Goal: Task Accomplishment & Management: Manage account settings

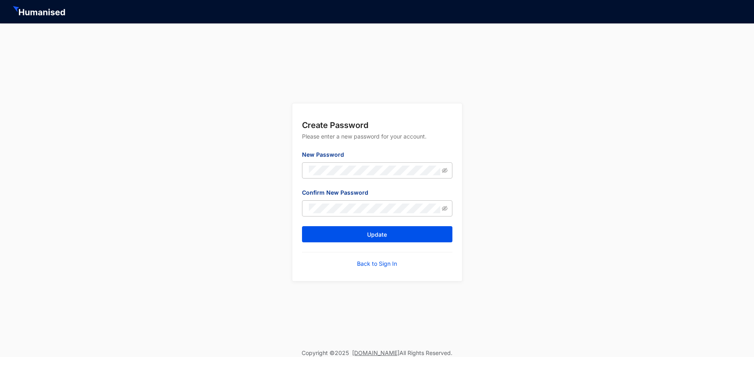
click at [513, 236] on div "Create Password Please enter a new password for your account. New Password Conf…" at bounding box center [377, 186] width 754 height 326
click at [389, 236] on button "Update" at bounding box center [377, 234] width 150 height 16
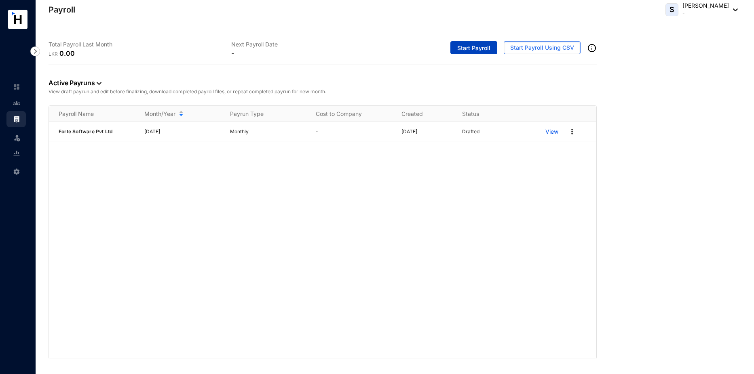
click at [482, 47] on span "Start Payroll" at bounding box center [473, 48] width 33 height 8
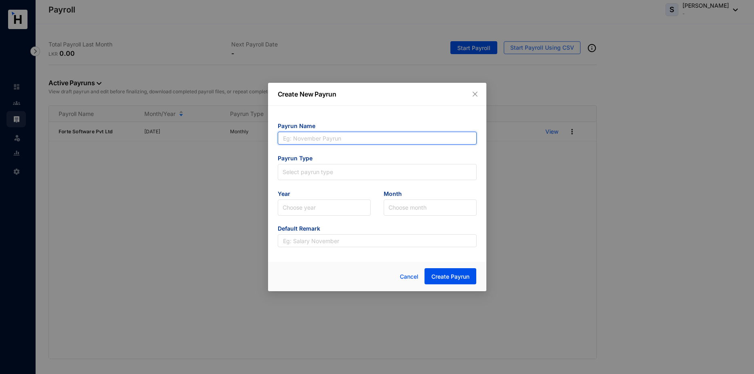
click at [328, 135] on input "text" at bounding box center [377, 138] width 199 height 13
click at [293, 141] on input "Sep 2025" at bounding box center [377, 138] width 199 height 13
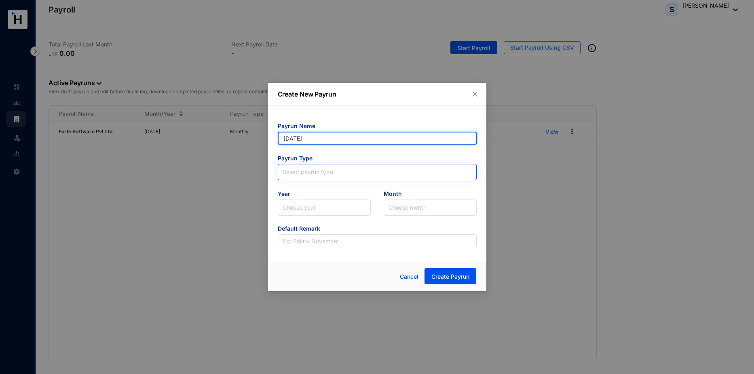
type input "[DATE]"
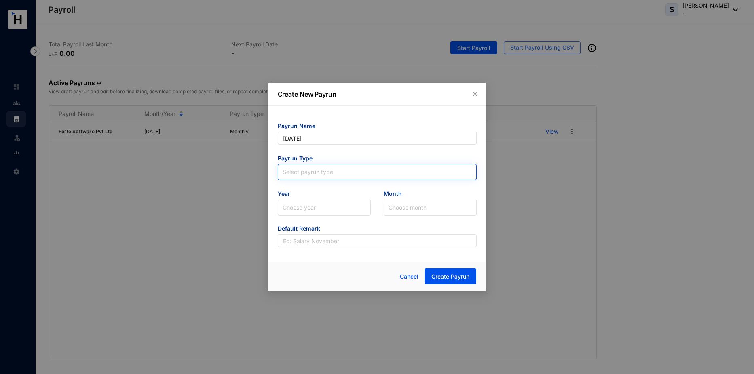
type input "[DATE]"
click at [340, 170] on input "search" at bounding box center [377, 171] width 189 height 12
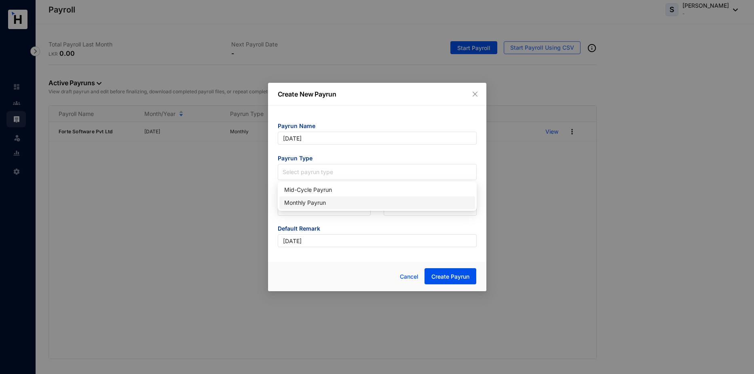
click at [335, 198] on div "Monthly Payrun" at bounding box center [377, 202] width 196 height 13
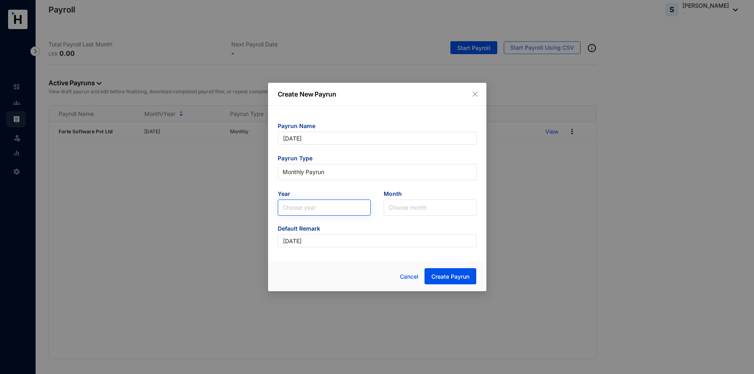
click at [320, 209] on input "search" at bounding box center [324, 207] width 83 height 15
click at [305, 237] on div "2025" at bounding box center [324, 238] width 80 height 9
click at [407, 209] on input "search" at bounding box center [429, 207] width 83 height 15
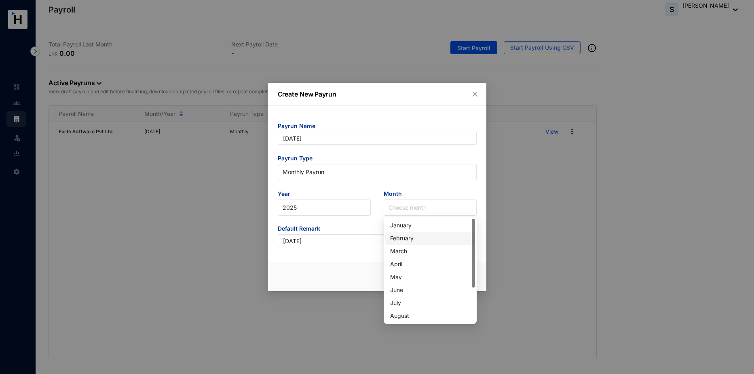
scroll to position [40, 0]
click at [410, 289] on div "September" at bounding box center [430, 288] width 80 height 9
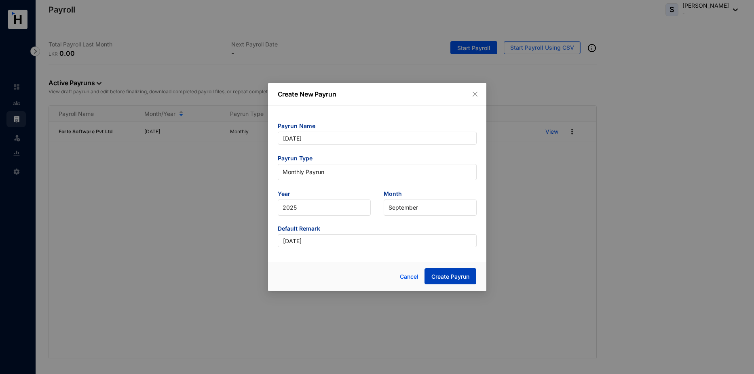
click at [456, 274] on span "Create Payrun" at bounding box center [450, 277] width 38 height 8
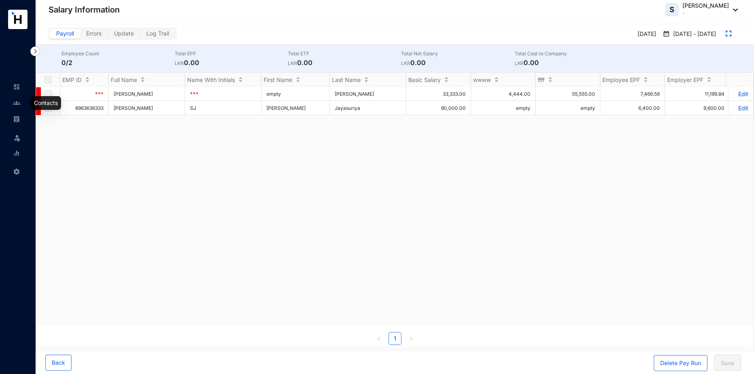
click at [16, 100] on img at bounding box center [16, 102] width 7 height 7
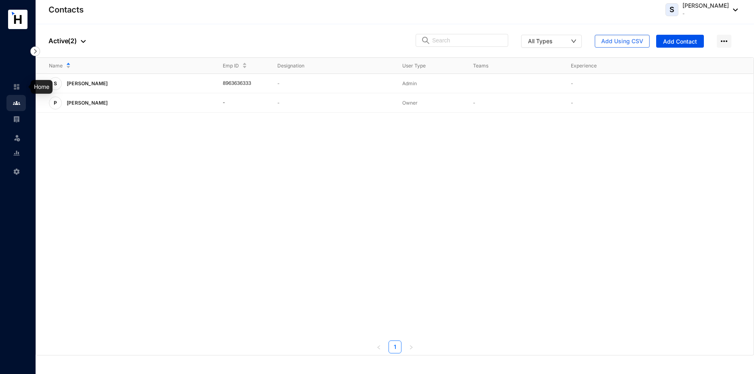
click at [15, 85] on img at bounding box center [16, 86] width 7 height 7
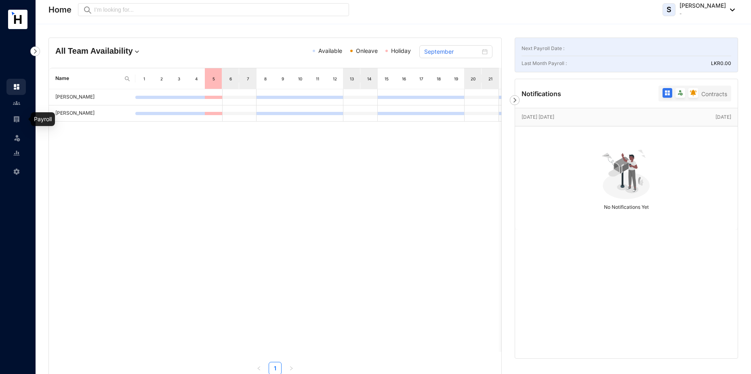
click at [18, 120] on img at bounding box center [16, 119] width 7 height 7
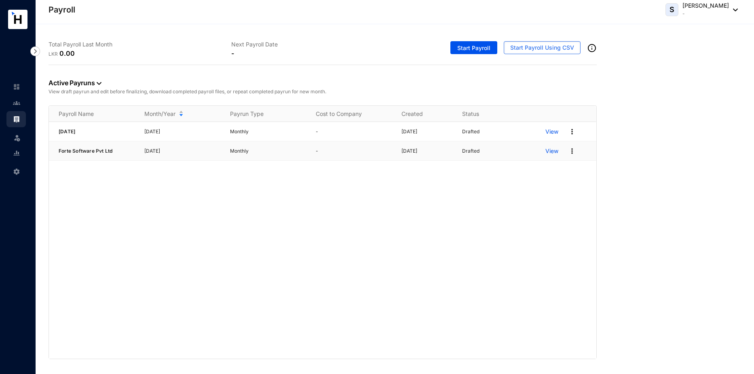
click at [554, 149] on p "View" at bounding box center [551, 151] width 13 height 8
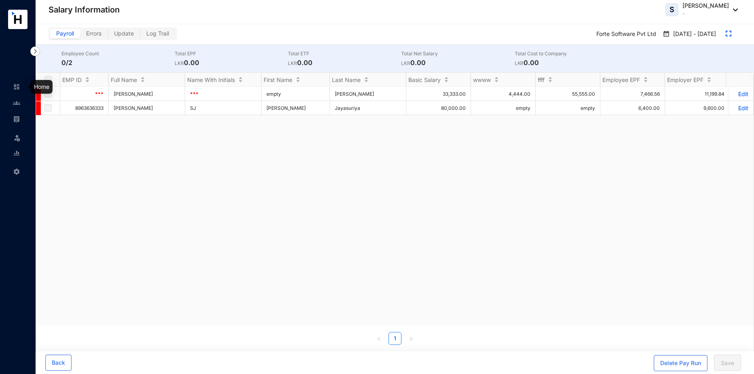
click at [17, 86] on img at bounding box center [16, 86] width 7 height 7
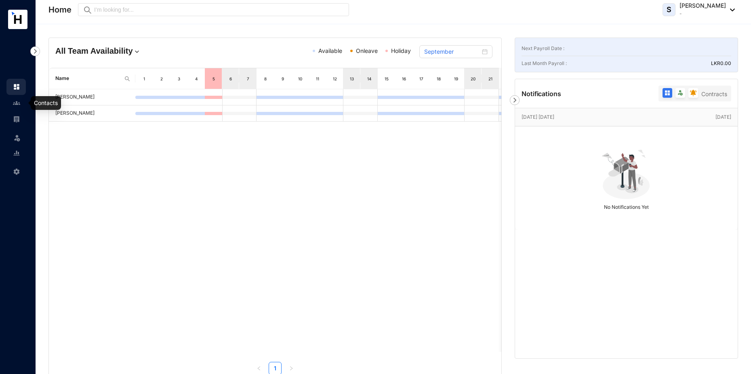
click at [17, 102] on img at bounding box center [16, 102] width 7 height 7
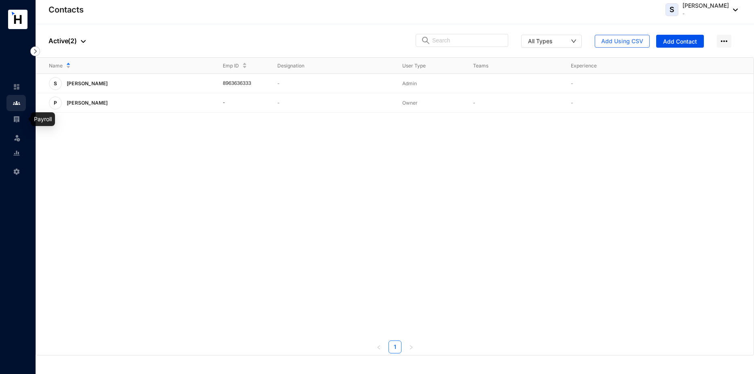
click at [18, 118] on img at bounding box center [16, 119] width 7 height 7
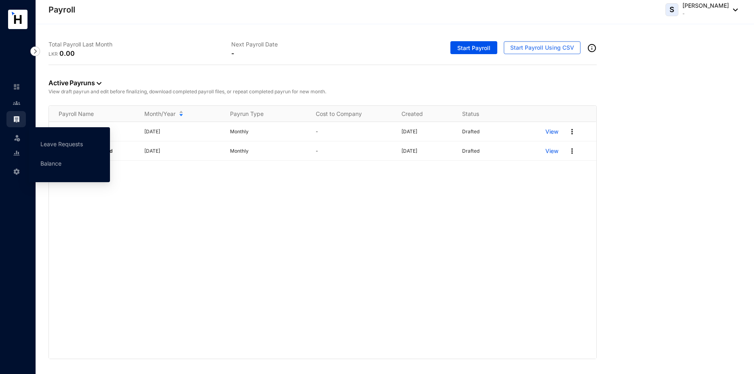
click at [18, 137] on img at bounding box center [17, 138] width 8 height 8
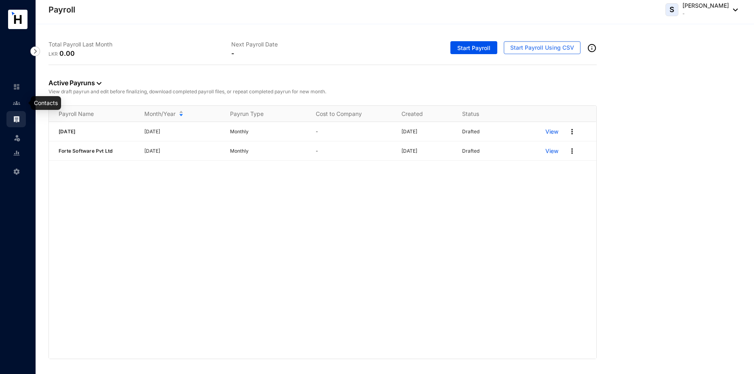
click at [20, 100] on link at bounding box center [23, 103] width 20 height 8
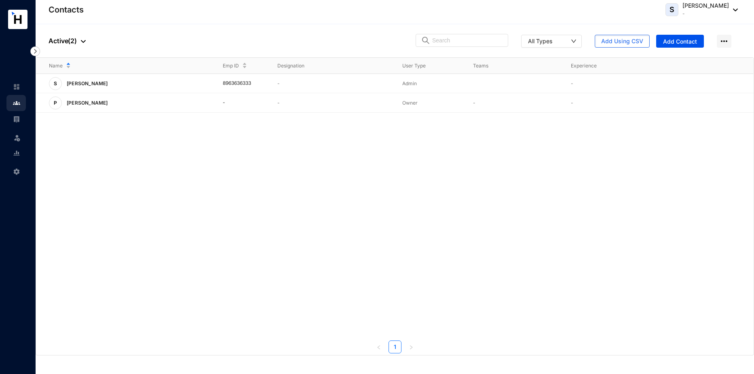
click at [19, 20] on rect at bounding box center [17, 19] width 19 height 19
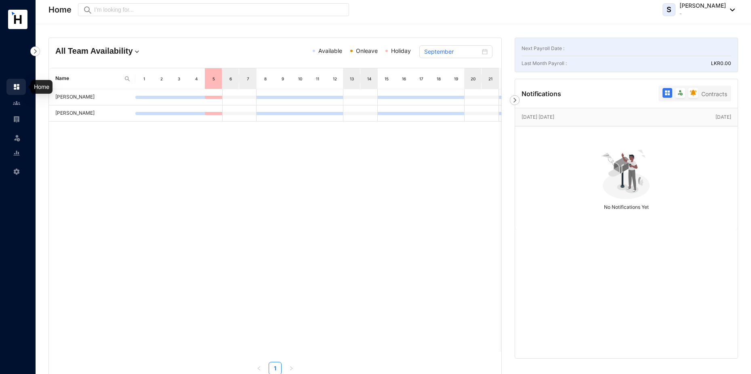
click at [17, 83] on img at bounding box center [16, 86] width 7 height 7
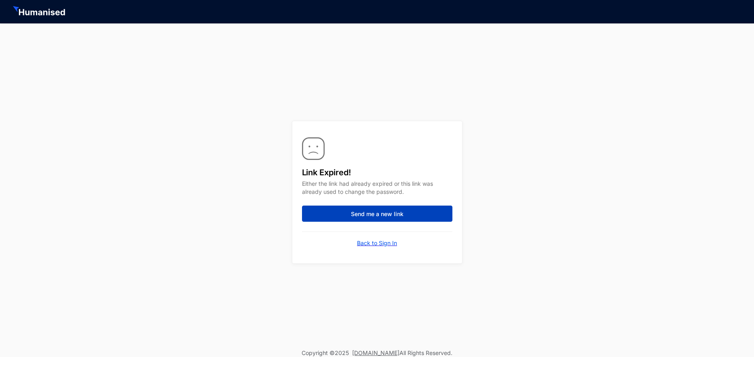
click at [367, 214] on span "Send me a new link" at bounding box center [377, 214] width 53 height 8
click at [391, 212] on span "Send me a new link" at bounding box center [377, 214] width 53 height 8
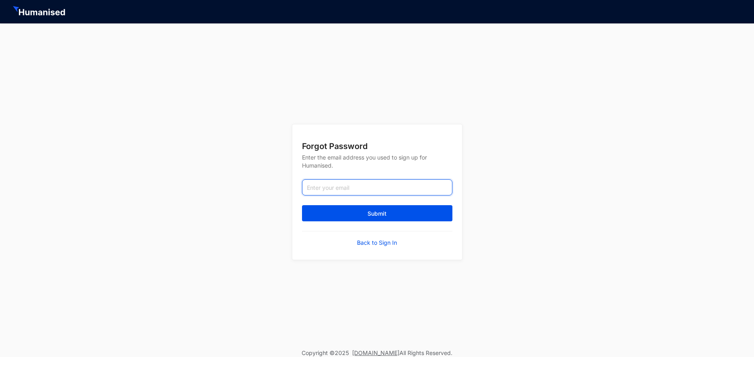
click at [346, 189] on input "email" at bounding box center [377, 187] width 150 height 16
type input "sunil@change8.co.uk"
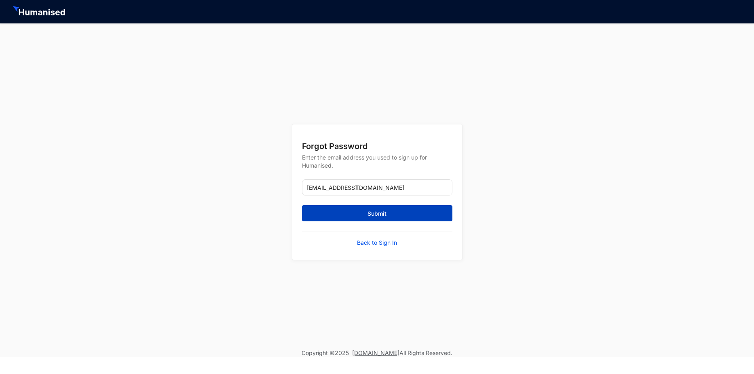
click at [361, 213] on button "Submit" at bounding box center [377, 213] width 150 height 16
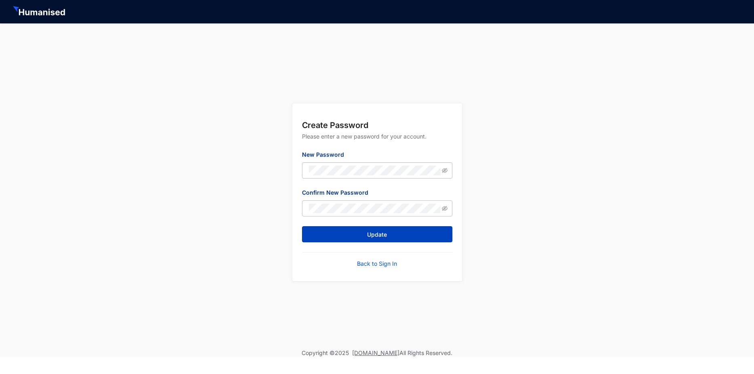
click at [312, 231] on button "Update" at bounding box center [377, 234] width 150 height 16
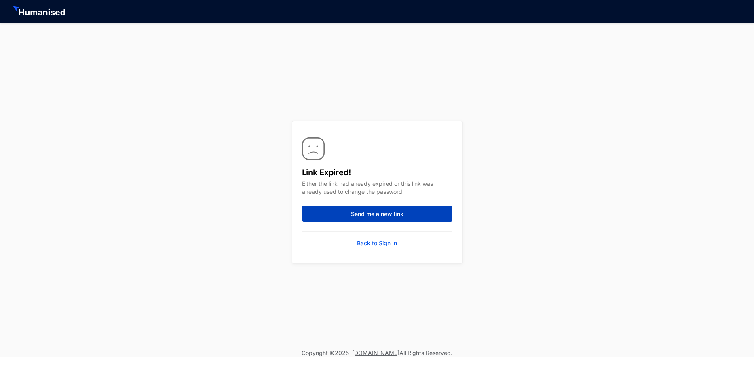
click at [384, 213] on span "Send me a new link" at bounding box center [377, 214] width 53 height 8
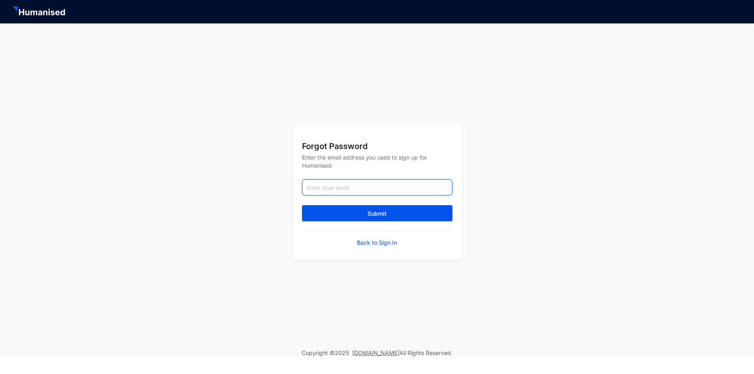
click at [319, 186] on input "email" at bounding box center [377, 187] width 150 height 16
type input "[EMAIL_ADDRESS][DOMAIN_NAME]"
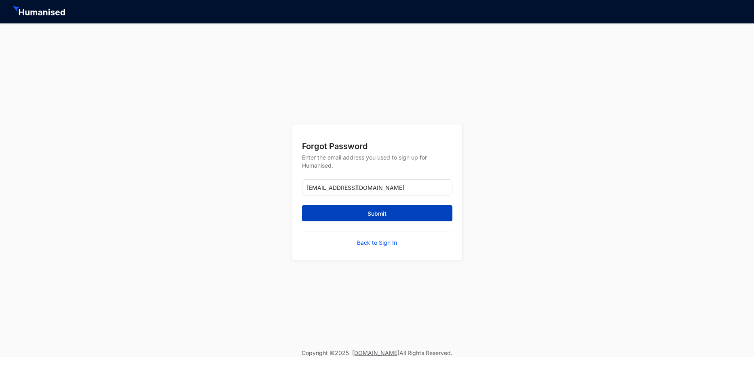
click at [365, 215] on button "Submit" at bounding box center [377, 213] width 150 height 16
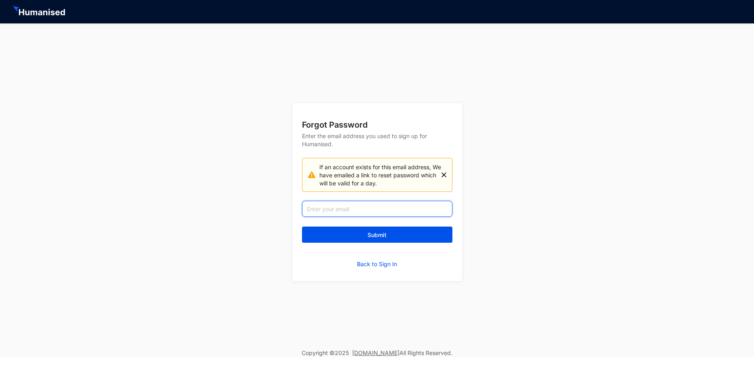
click at [357, 209] on input "email" at bounding box center [377, 209] width 150 height 16
type input "sunil@change8.co.uk"
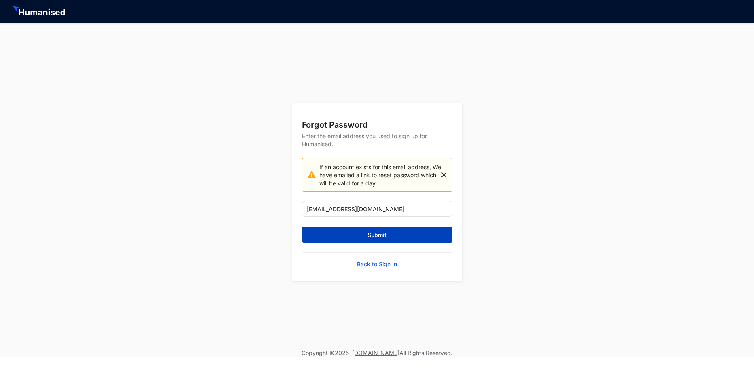
click at [368, 232] on span "Submit" at bounding box center [376, 235] width 19 height 8
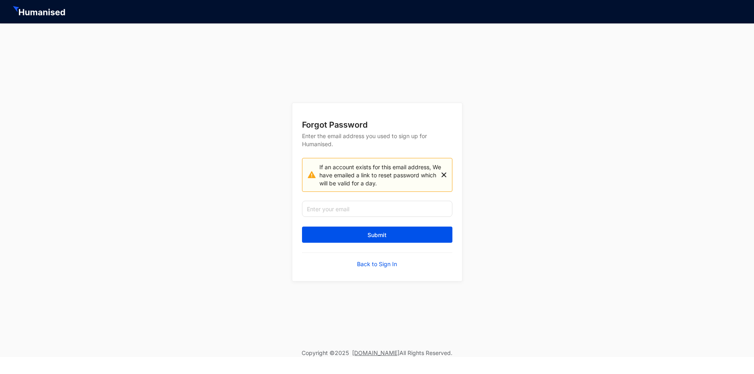
click at [442, 173] on img at bounding box center [443, 174] width 5 height 25
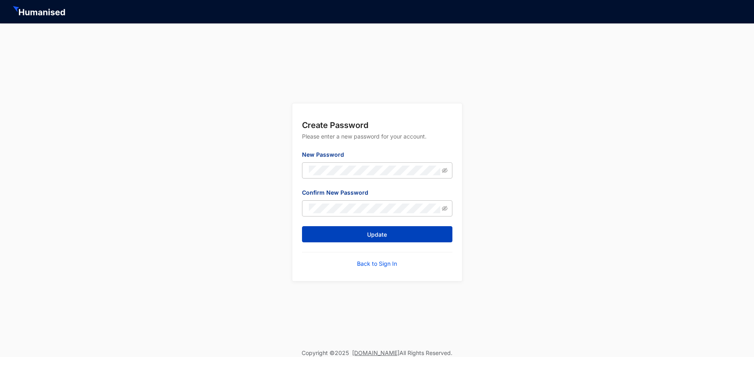
click at [320, 236] on button "Update" at bounding box center [377, 234] width 150 height 16
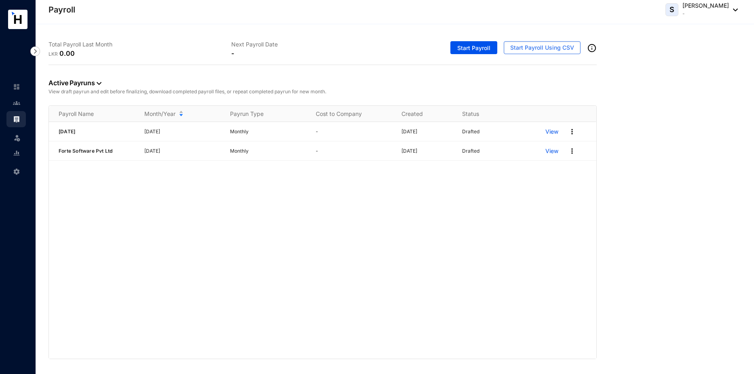
click at [734, 8] on div "S [PERSON_NAME] -" at bounding box center [701, 10] width 72 height 16
click at [684, 67] on link "Sign Out" at bounding box center [697, 65] width 67 height 8
